Goal: Information Seeking & Learning: Learn about a topic

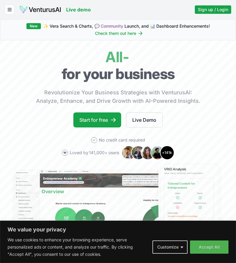
click at [47, 8] on img at bounding box center [40, 9] width 42 height 8
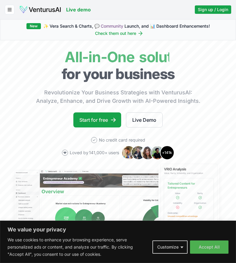
click at [9, 8] on icon "button" at bounding box center [9, 9] width 5 height 7
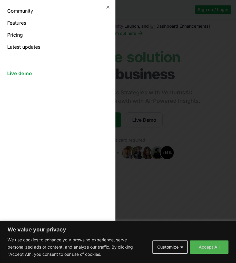
click at [28, 14] on link "Community" at bounding box center [57, 10] width 101 height 7
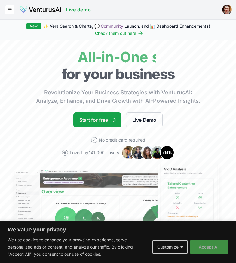
click at [219, 247] on button "Accept All" at bounding box center [209, 246] width 38 height 13
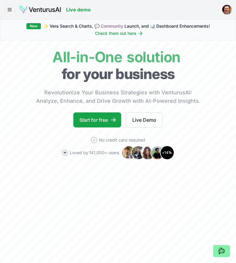
click at [13, 10] on button "button" at bounding box center [10, 10] width 10 height 10
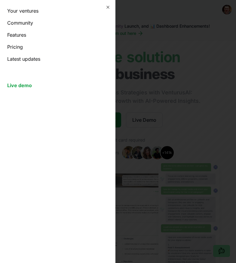
click at [32, 10] on link "Your ventures" at bounding box center [57, 10] width 101 height 7
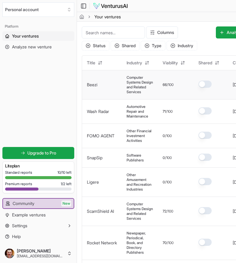
click at [139, 83] on span "Computer Systems Design and Related Services" at bounding box center [139, 84] width 26 height 19
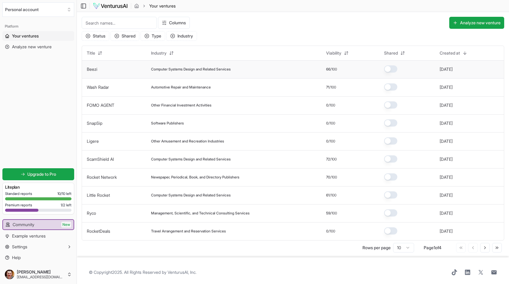
click at [216, 66] on td "Computer Systems Design and Related Services" at bounding box center [233, 69] width 175 height 18
click at [209, 68] on span "Computer Systems Design and Related Services" at bounding box center [191, 69] width 80 height 5
drag, startPoint x: 187, startPoint y: 71, endPoint x: 230, endPoint y: 70, distance: 42.1
click at [226, 70] on span "Computer Systems Design and Related Services" at bounding box center [191, 69] width 80 height 5
click at [236, 66] on div "[DATE]" at bounding box center [456, 69] width 33 height 6
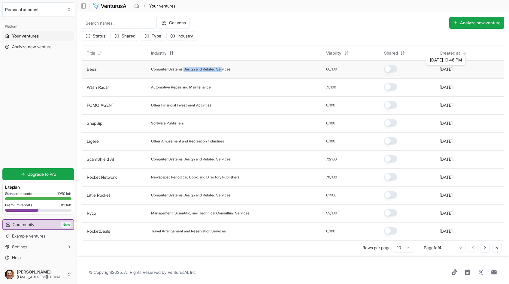
click at [236, 70] on button "[DATE]" at bounding box center [446, 69] width 13 height 6
drag, startPoint x: 152, startPoint y: 65, endPoint x: 70, endPoint y: 62, distance: 81.8
click at [152, 65] on td "Computer Systems Design and Related Services" at bounding box center [233, 69] width 175 height 18
click at [70, 64] on div "Platform Your ventures Analyze new venture Get started for free Upgrade to Pro …" at bounding box center [38, 142] width 77 height 246
click at [98, 69] on td "Beezi" at bounding box center [114, 69] width 64 height 18
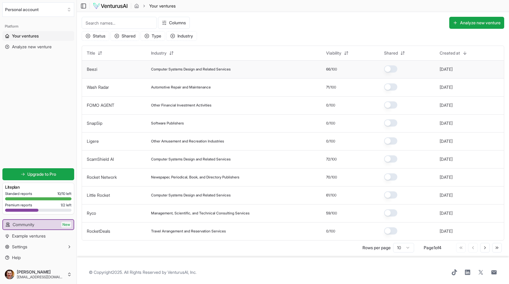
click at [97, 69] on link "Beezi" at bounding box center [92, 69] width 11 height 5
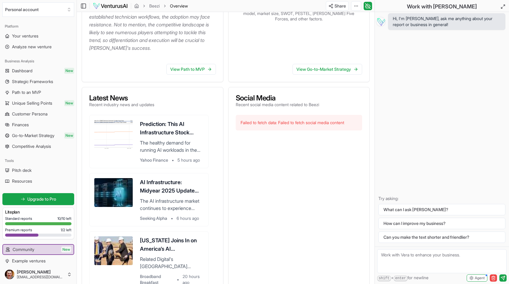
scroll to position [315, 0]
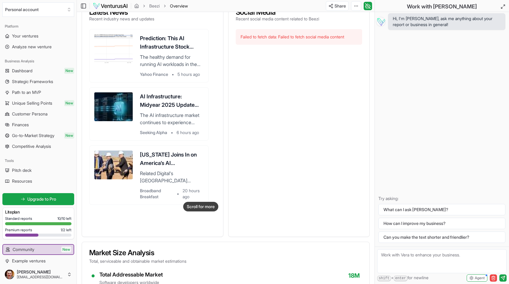
click at [236, 260] on textarea at bounding box center [441, 262] width 129 height 24
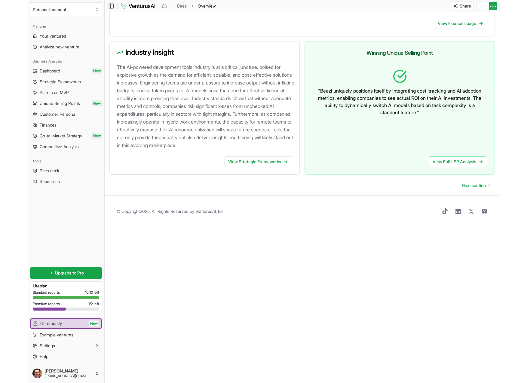
scroll to position [576, 0]
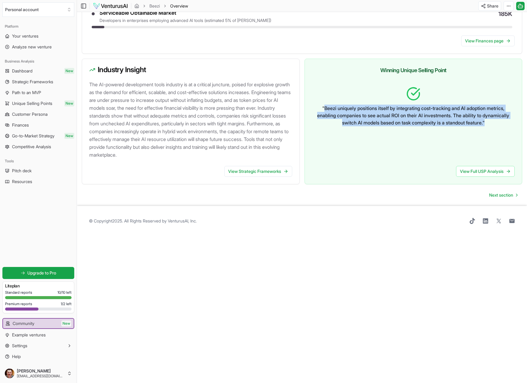
drag, startPoint x: 319, startPoint y: 115, endPoint x: 502, endPoint y: 128, distance: 183.4
click at [236, 126] on p "" Beezi uniquely positions itself by integrating cost-tracking and AI adoption …" at bounding box center [413, 116] width 193 height 22
click at [38, 106] on span "Unique Selling Points" at bounding box center [32, 103] width 40 height 6
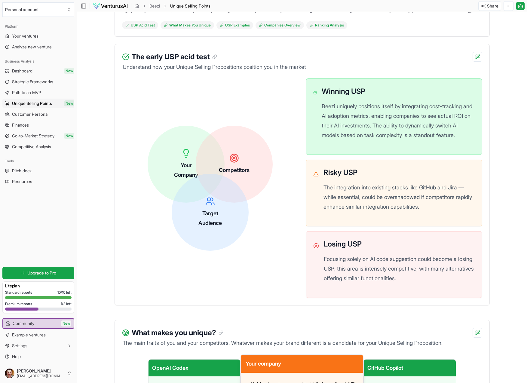
scroll to position [125, 0]
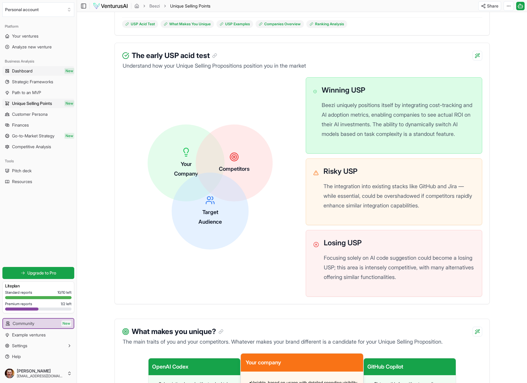
click at [35, 73] on link "Dashboard New" at bounding box center [38, 71] width 72 height 10
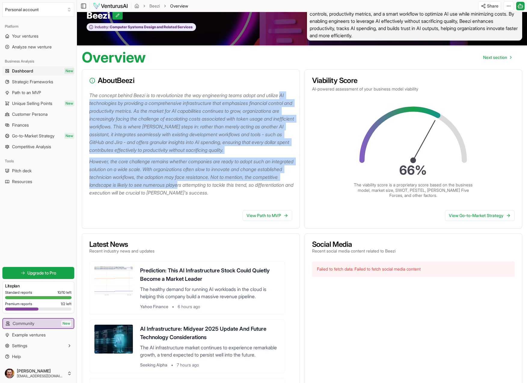
scroll to position [16, 0]
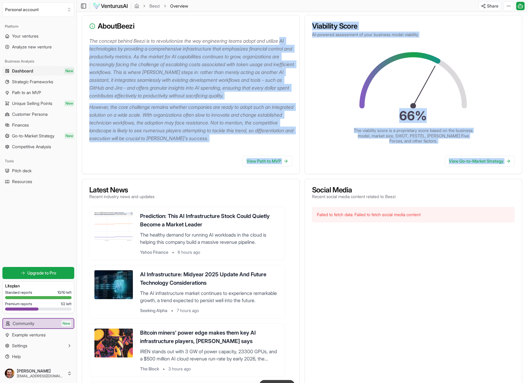
drag, startPoint x: 90, startPoint y: 120, endPoint x: 201, endPoint y: 184, distance: 127.5
click at [201, 184] on div "About Beezi The concept behind Beezi is to revolutionize the way engineering te…" at bounding box center [302, 352] width 440 height 675
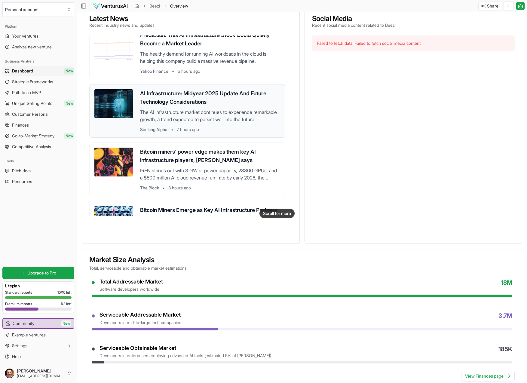
scroll to position [0, 0]
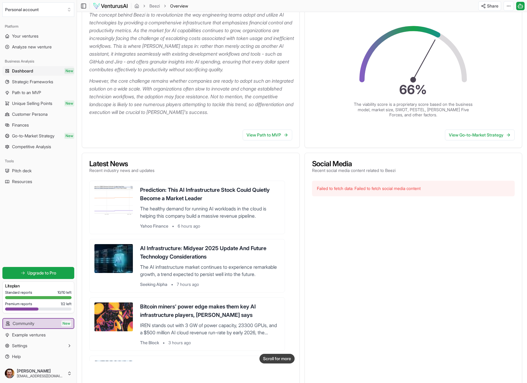
click at [236, 77] on div "66 % The viability score is a proprietary score based on the business model, ma…" at bounding box center [413, 68] width 198 height 99
